Goal: Transaction & Acquisition: Purchase product/service

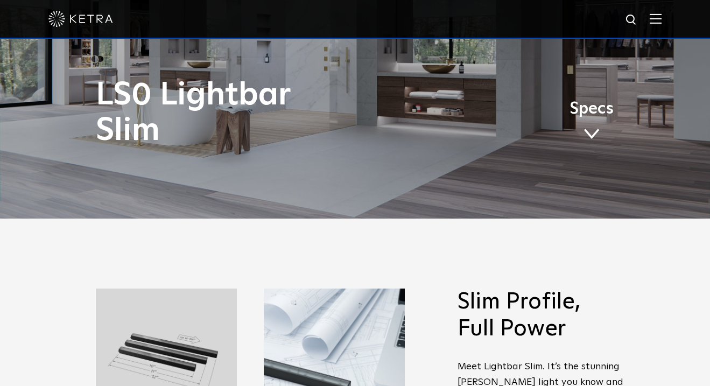
scroll to position [369, 0]
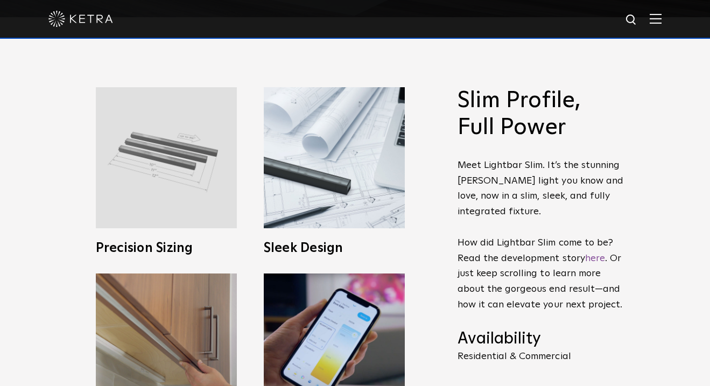
click at [220, 179] on img at bounding box center [166, 157] width 141 height 141
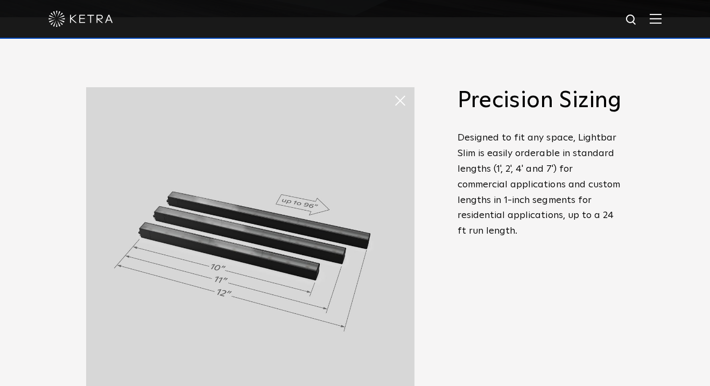
click at [399, 104] on span at bounding box center [404, 101] width 22 height 22
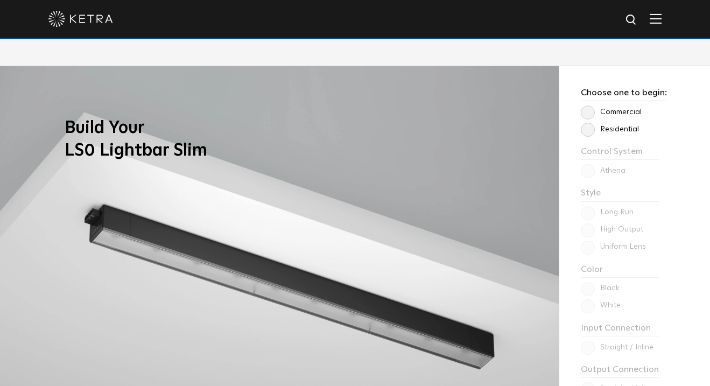
scroll to position [814, 0]
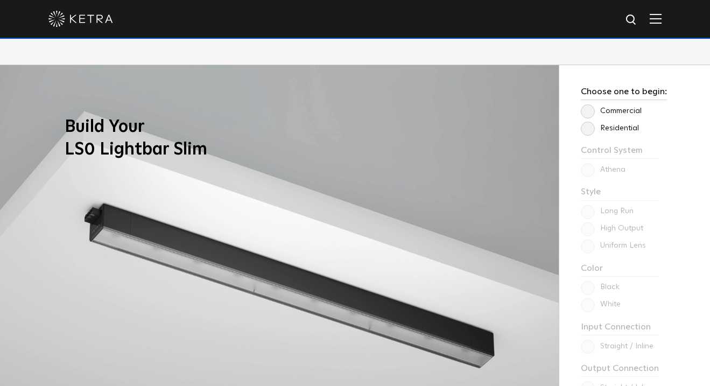
click at [584, 130] on label "Residential" at bounding box center [609, 128] width 58 height 9
click at [0, 0] on input "Residential" at bounding box center [0, 0] width 0 height 0
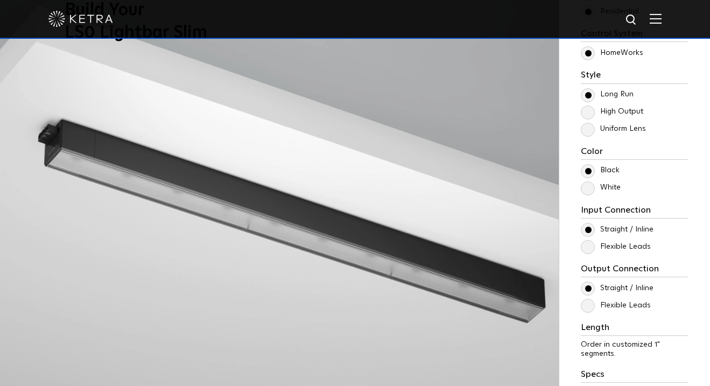
scroll to position [937, 0]
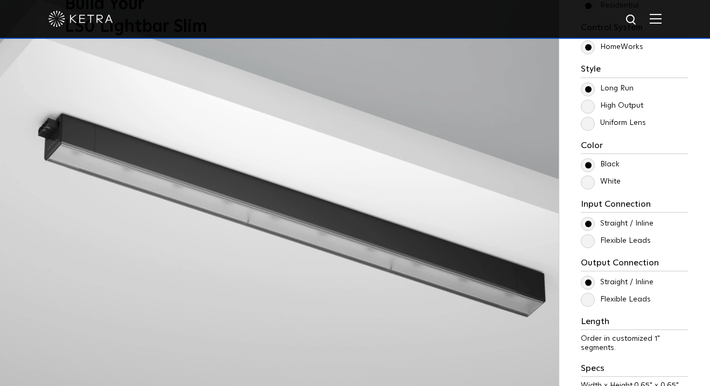
click at [587, 186] on label "White" at bounding box center [600, 181] width 40 height 9
click at [0, 0] on input "White" at bounding box center [0, 0] width 0 height 0
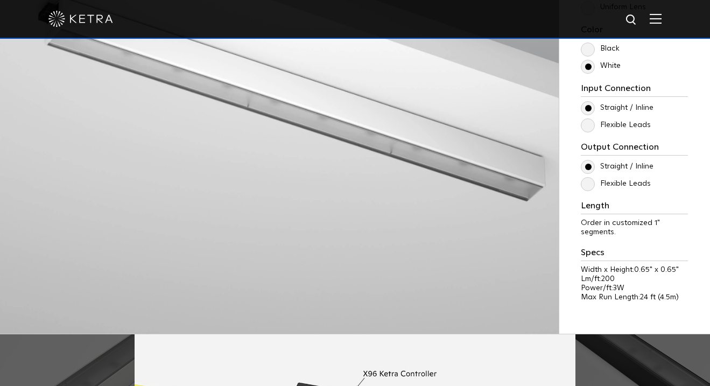
scroll to position [1055, 0]
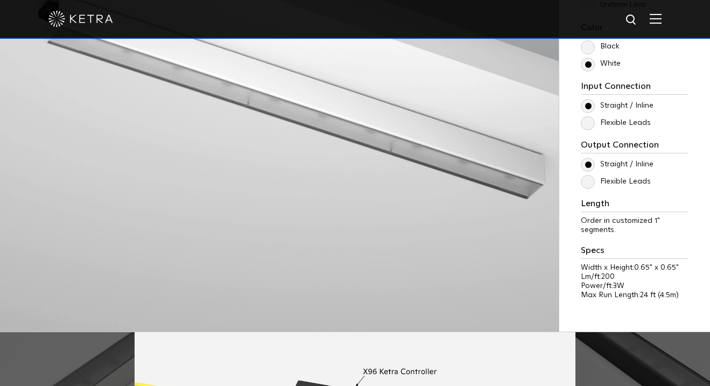
click at [601, 223] on span "Order in customized 1" segments." at bounding box center [619, 225] width 79 height 17
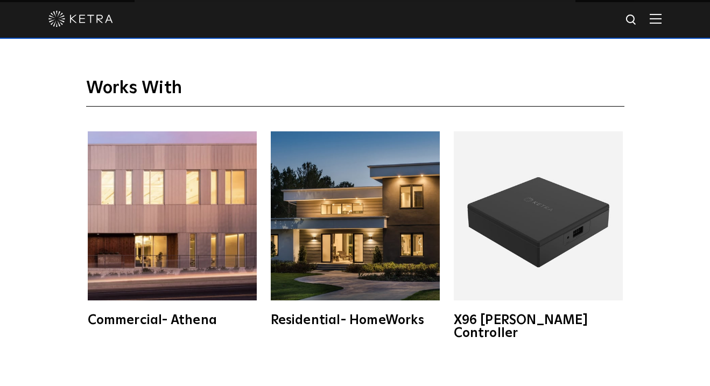
scroll to position [1443, 0]
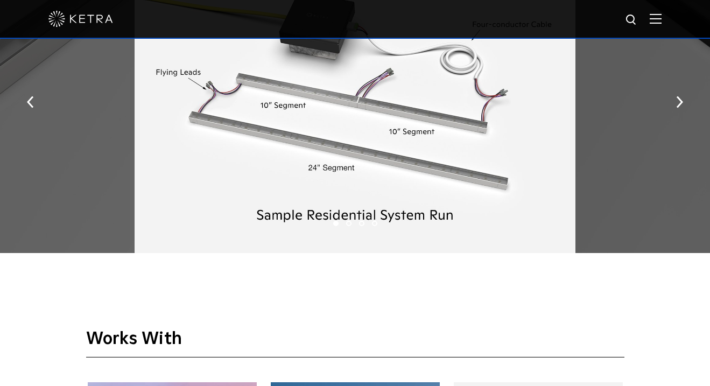
click at [256, 0] on div at bounding box center [354, 19] width 613 height 38
